Goal: Find specific page/section: Find specific page/section

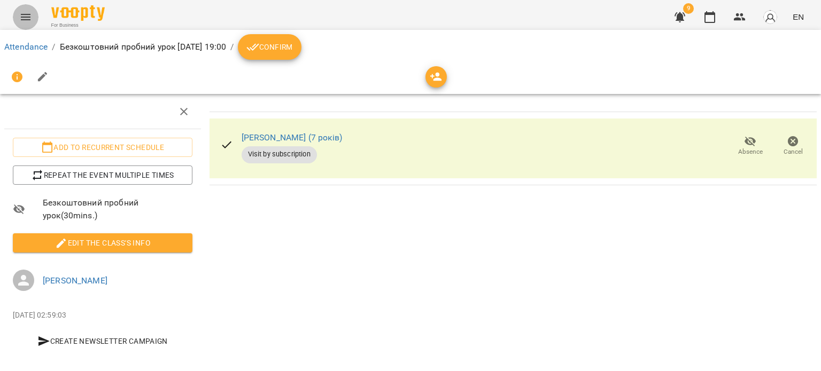
click at [24, 17] on icon "Menu" at bounding box center [25, 17] width 13 height 13
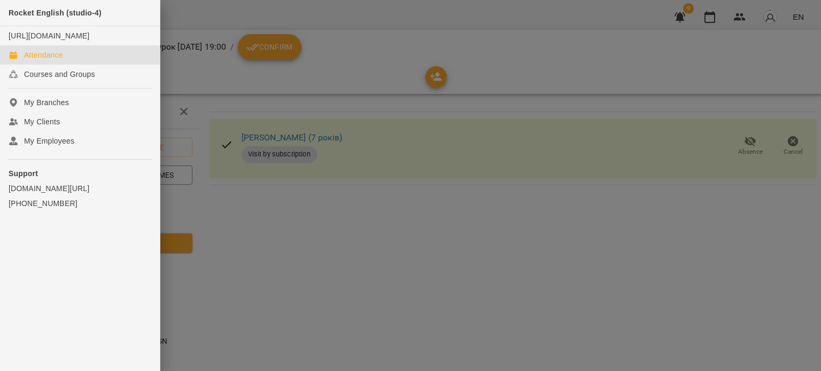
click at [83, 65] on link "Attendance" at bounding box center [80, 54] width 160 height 19
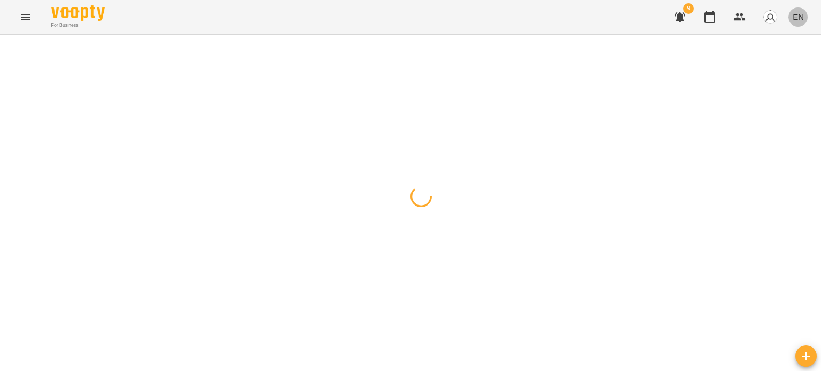
click at [799, 14] on span "EN" at bounding box center [797, 16] width 11 height 11
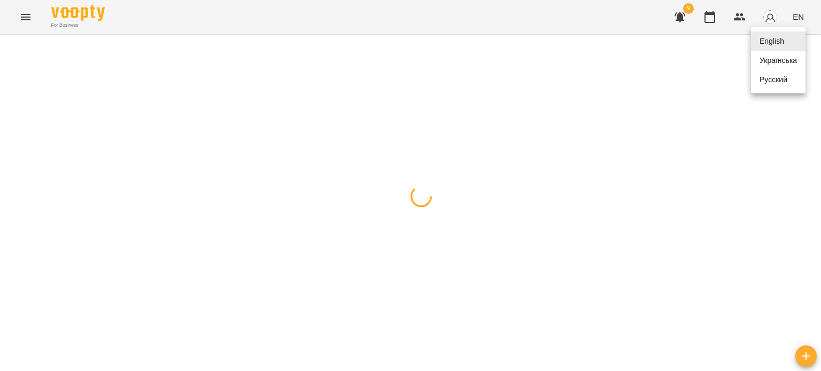
click at [788, 61] on div "Українська" at bounding box center [778, 60] width 54 height 19
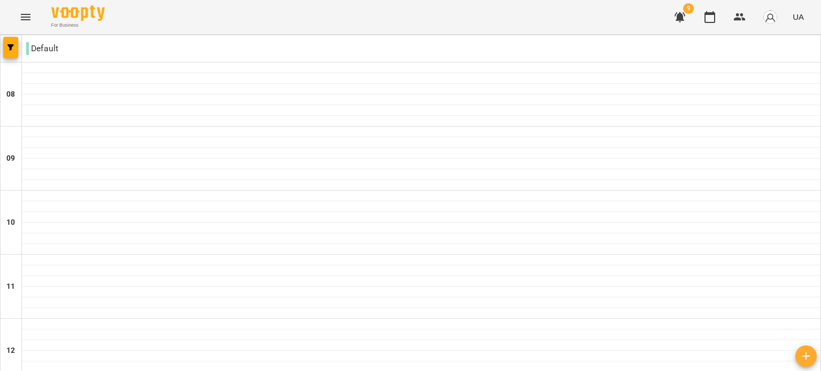
click at [19, 40] on div at bounding box center [11, 48] width 21 height 27
click at [12, 45] on icon "button" at bounding box center [10, 47] width 6 height 6
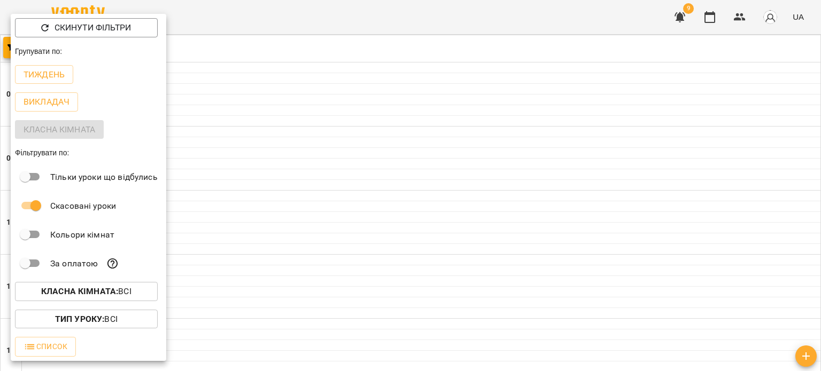
click at [771, 14] on div at bounding box center [410, 185] width 821 height 371
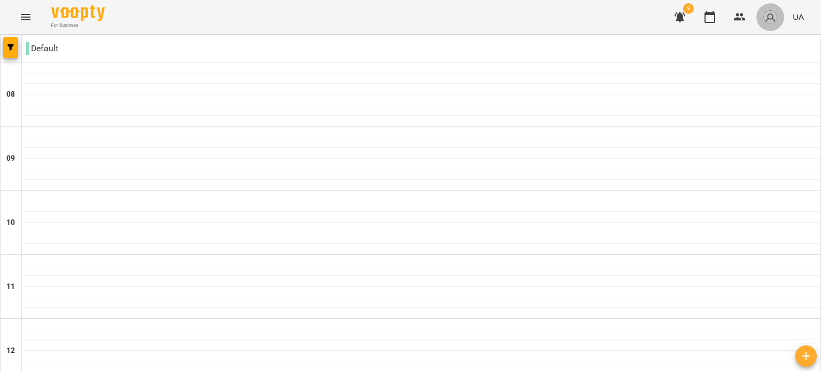
click at [769, 18] on img "button" at bounding box center [769, 17] width 15 height 15
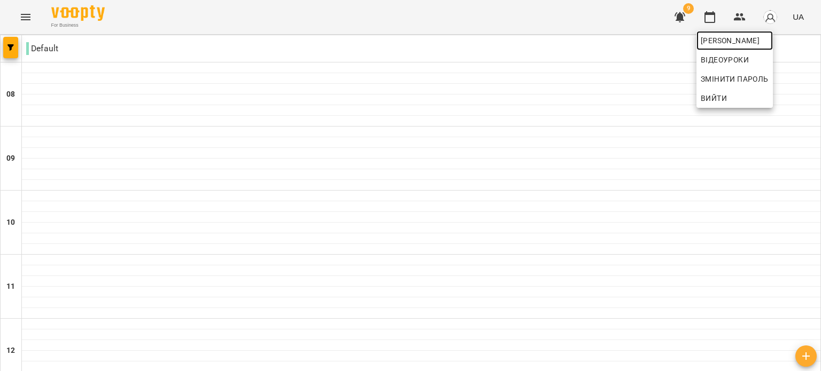
click at [770, 34] on link "[PERSON_NAME]" at bounding box center [734, 40] width 76 height 19
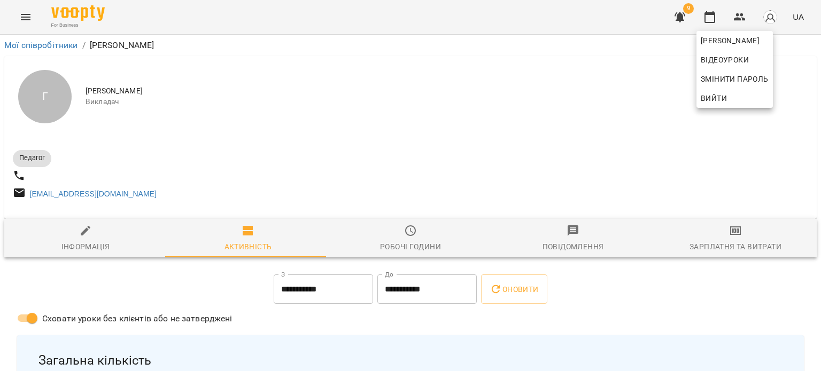
click at [465, 168] on div at bounding box center [410, 185] width 821 height 371
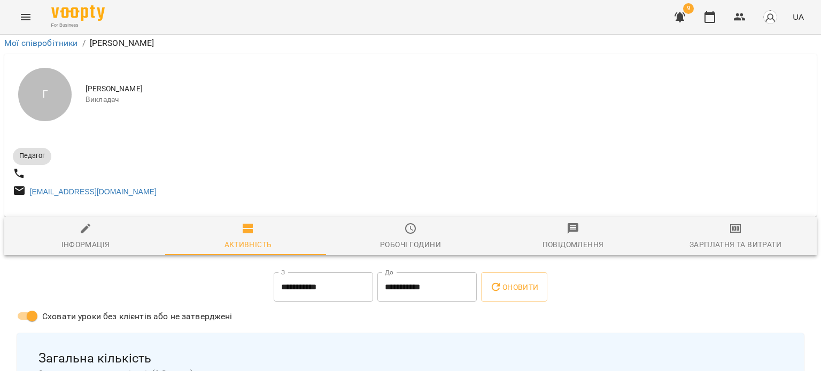
scroll to position [296, 0]
